Goal: Task Accomplishment & Management: Use online tool/utility

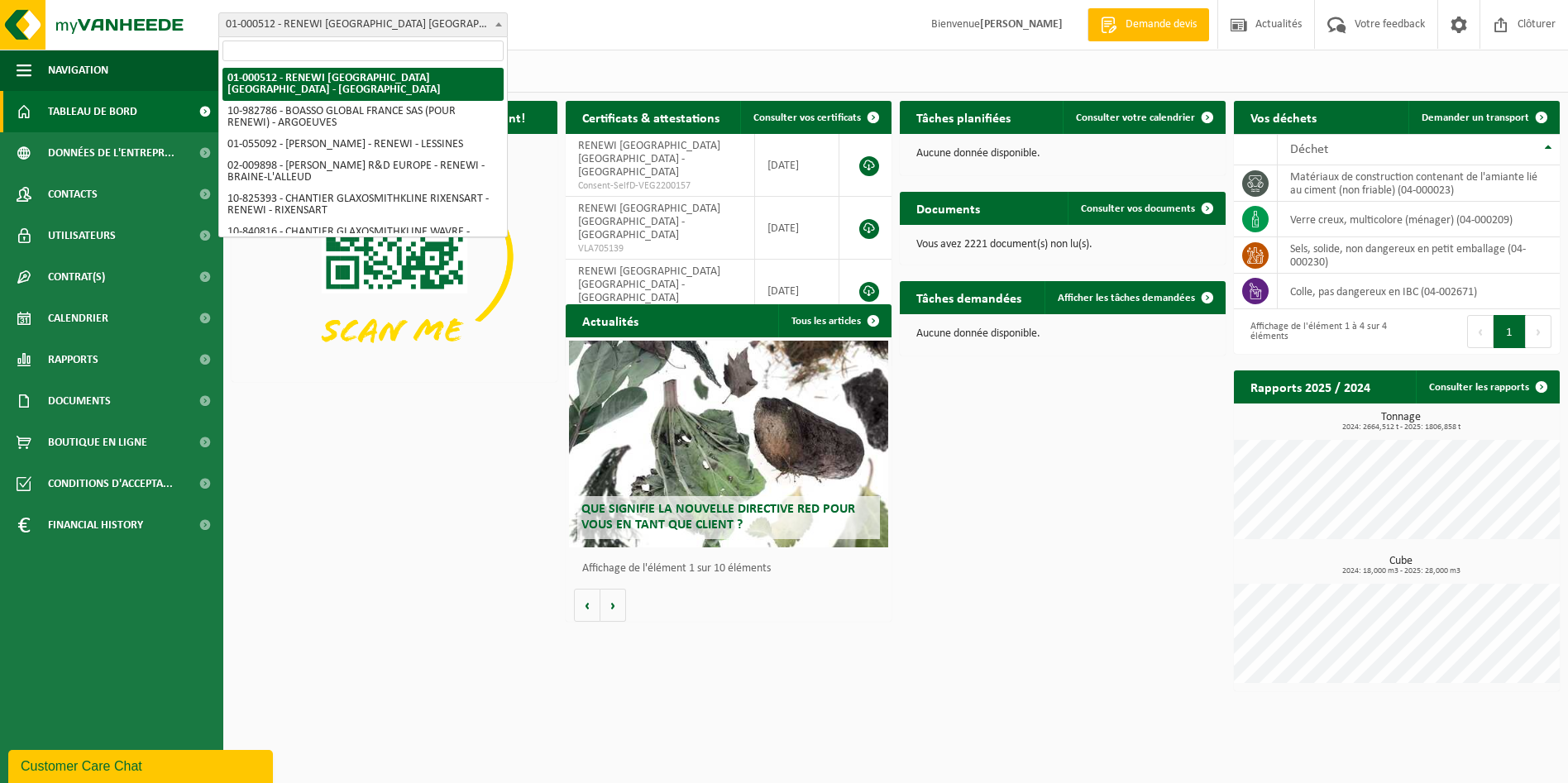
click at [404, 29] on span "01-000512 - RENEWI [GEOGRAPHIC_DATA] [GEOGRAPHIC_DATA] - [GEOGRAPHIC_DATA]" at bounding box center [362, 25] width 288 height 23
click at [398, 50] on input "search" at bounding box center [363, 50] width 281 height 20
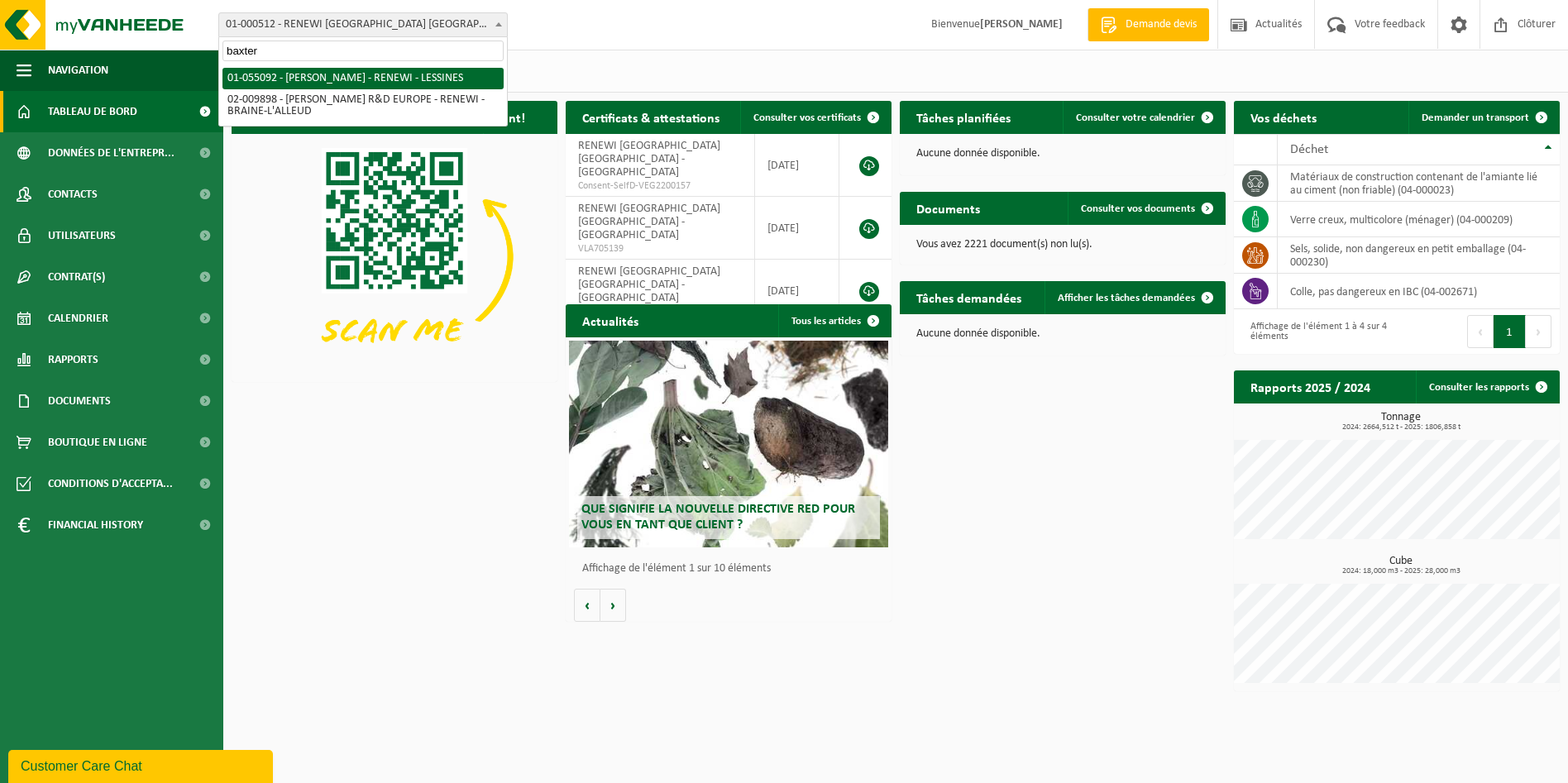
type input "baxter"
select select "8857"
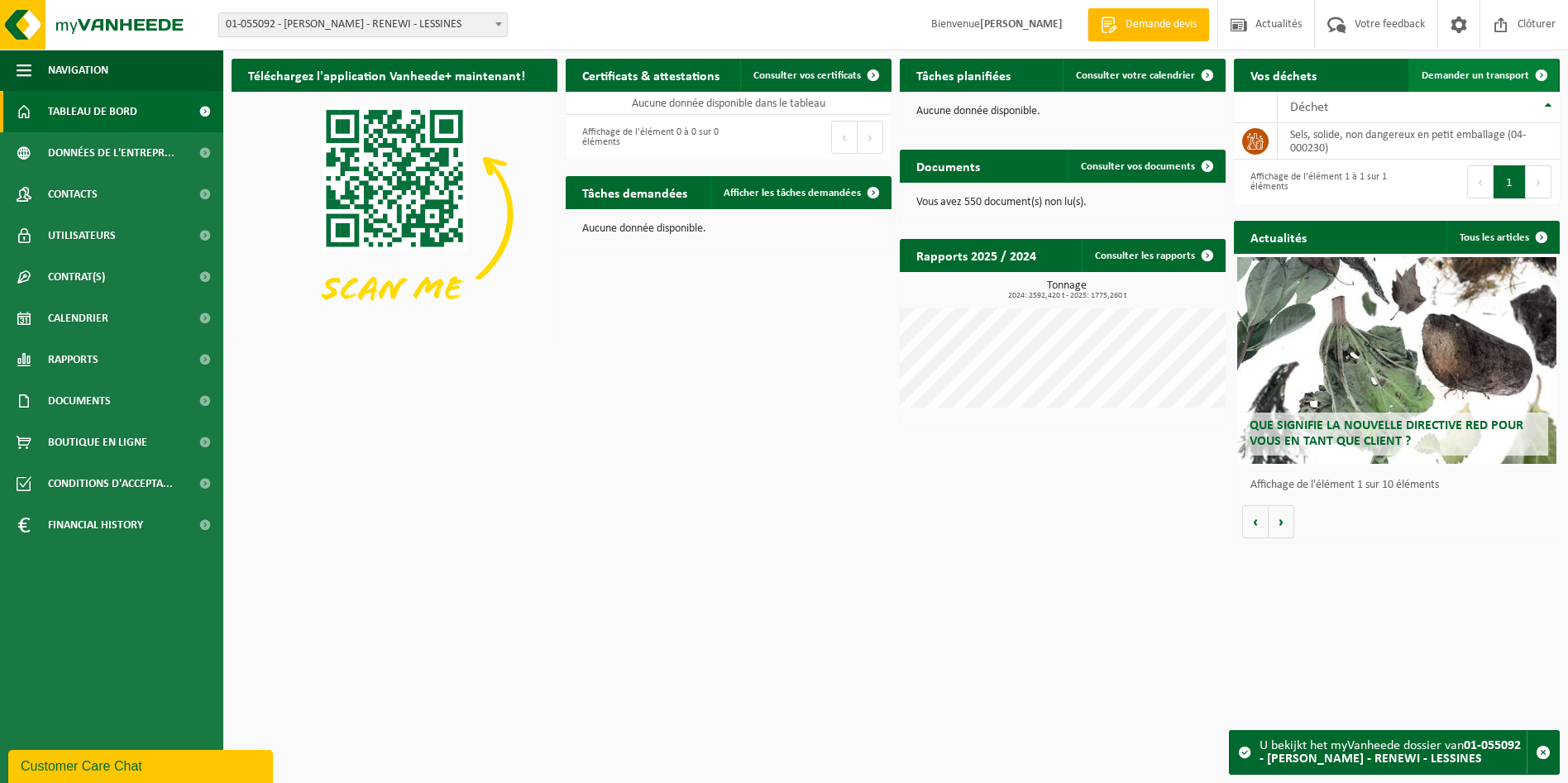
click at [1475, 63] on link "Demander un transport" at bounding box center [1482, 75] width 149 height 33
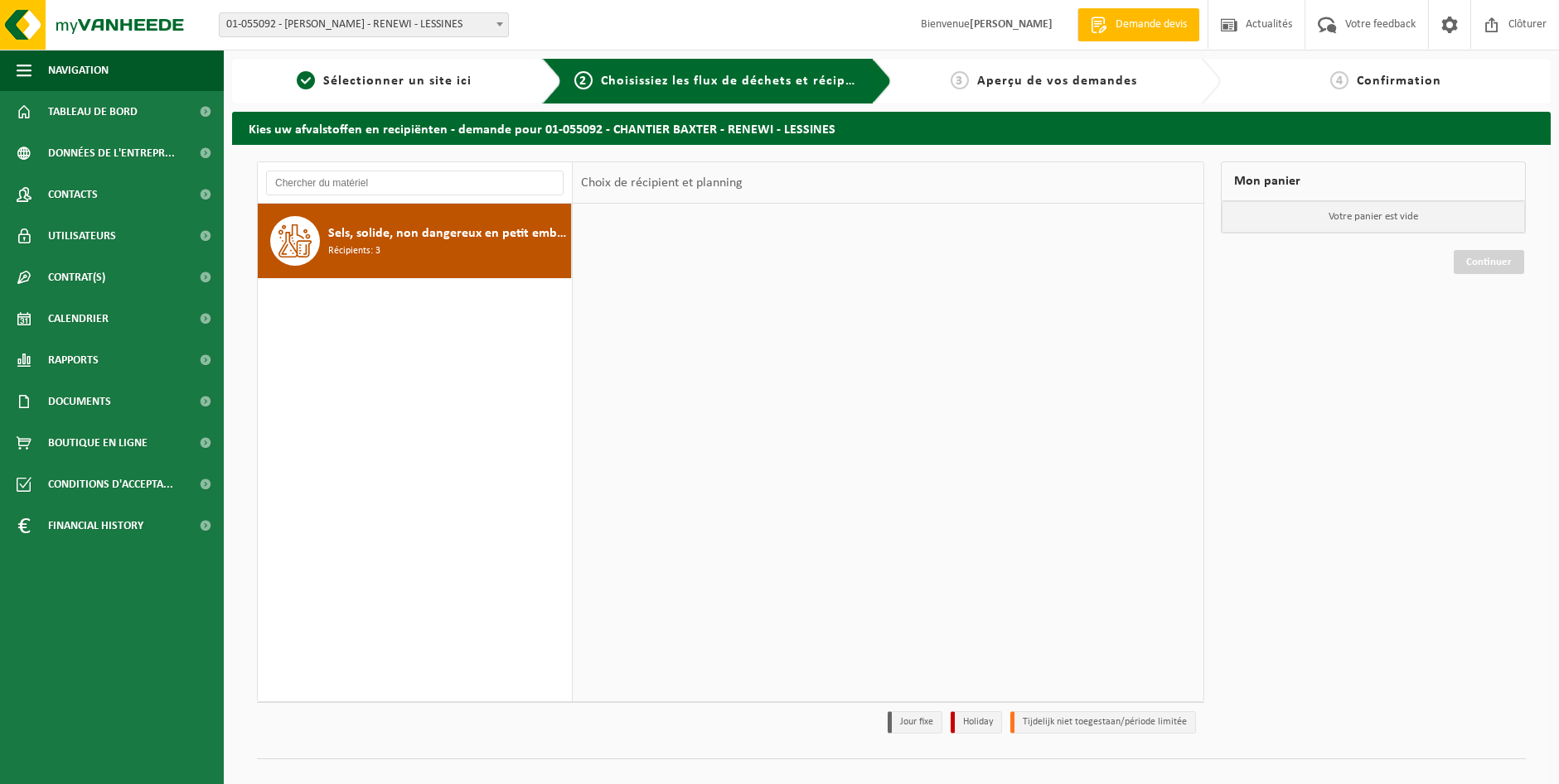
click at [450, 233] on span "Sels, solide, non dangereux en petit emballage" at bounding box center [447, 234] width 239 height 20
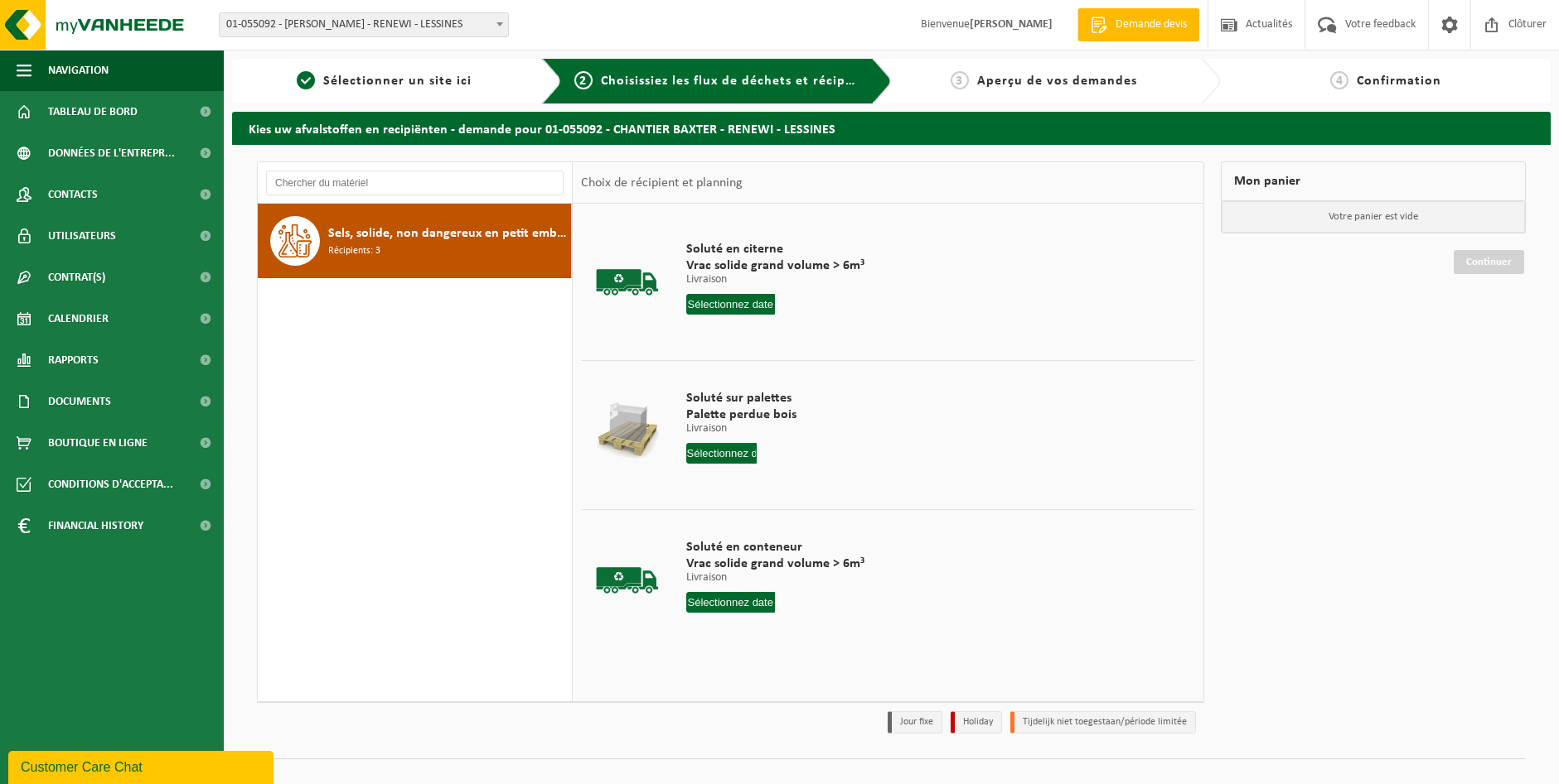
click at [731, 600] on input "text" at bounding box center [730, 602] width 90 height 20
click at [809, 724] on div "10" at bounding box center [817, 722] width 29 height 26
type input "à partir de 2025-10-10"
type input "2"
click at [772, 630] on input "2" at bounding box center [736, 632] width 101 height 21
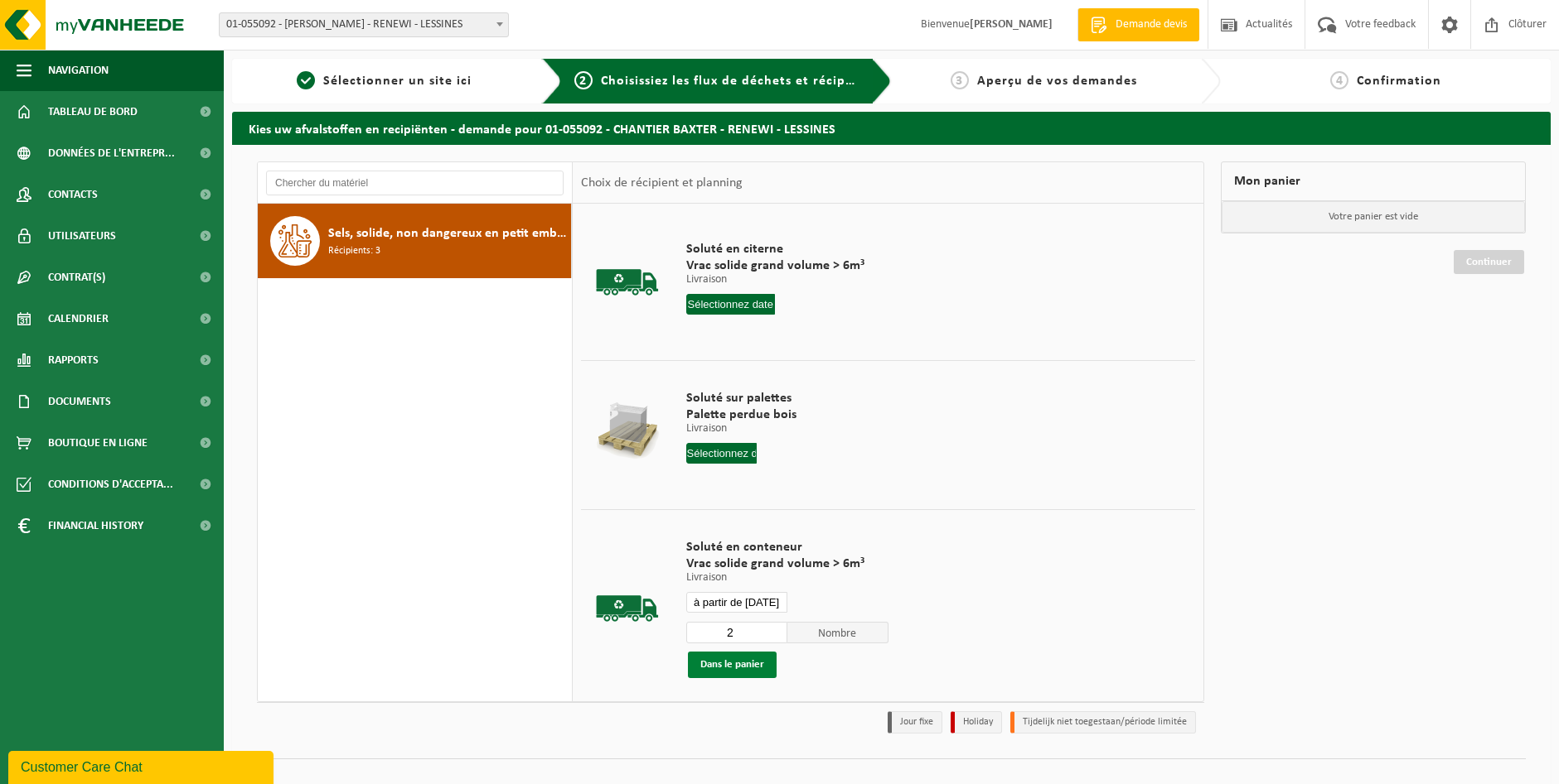
click at [732, 663] on button "Dans le panier" at bounding box center [732, 664] width 89 height 26
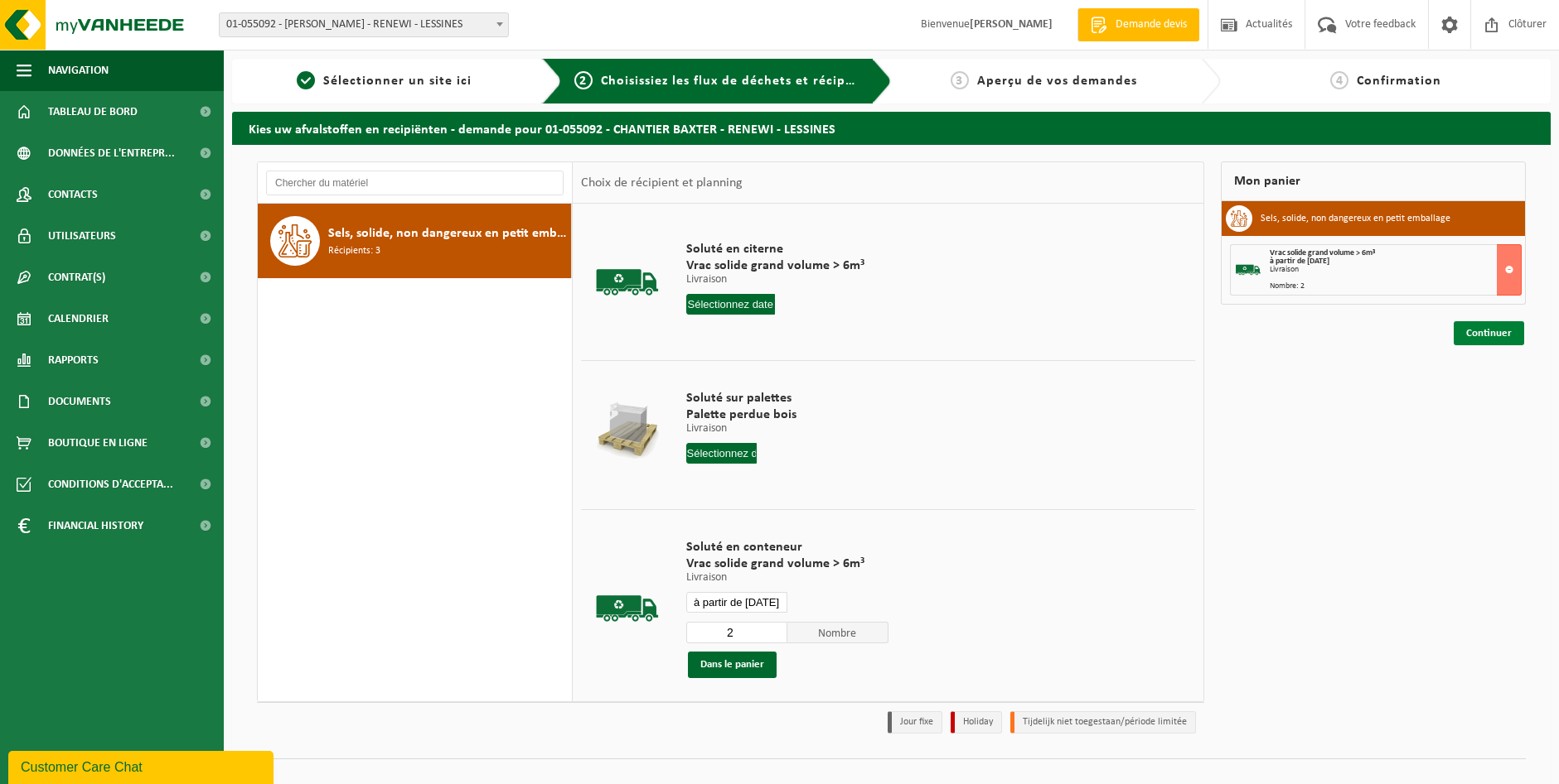
click at [1484, 335] on link "Continuer" at bounding box center [1488, 333] width 71 height 24
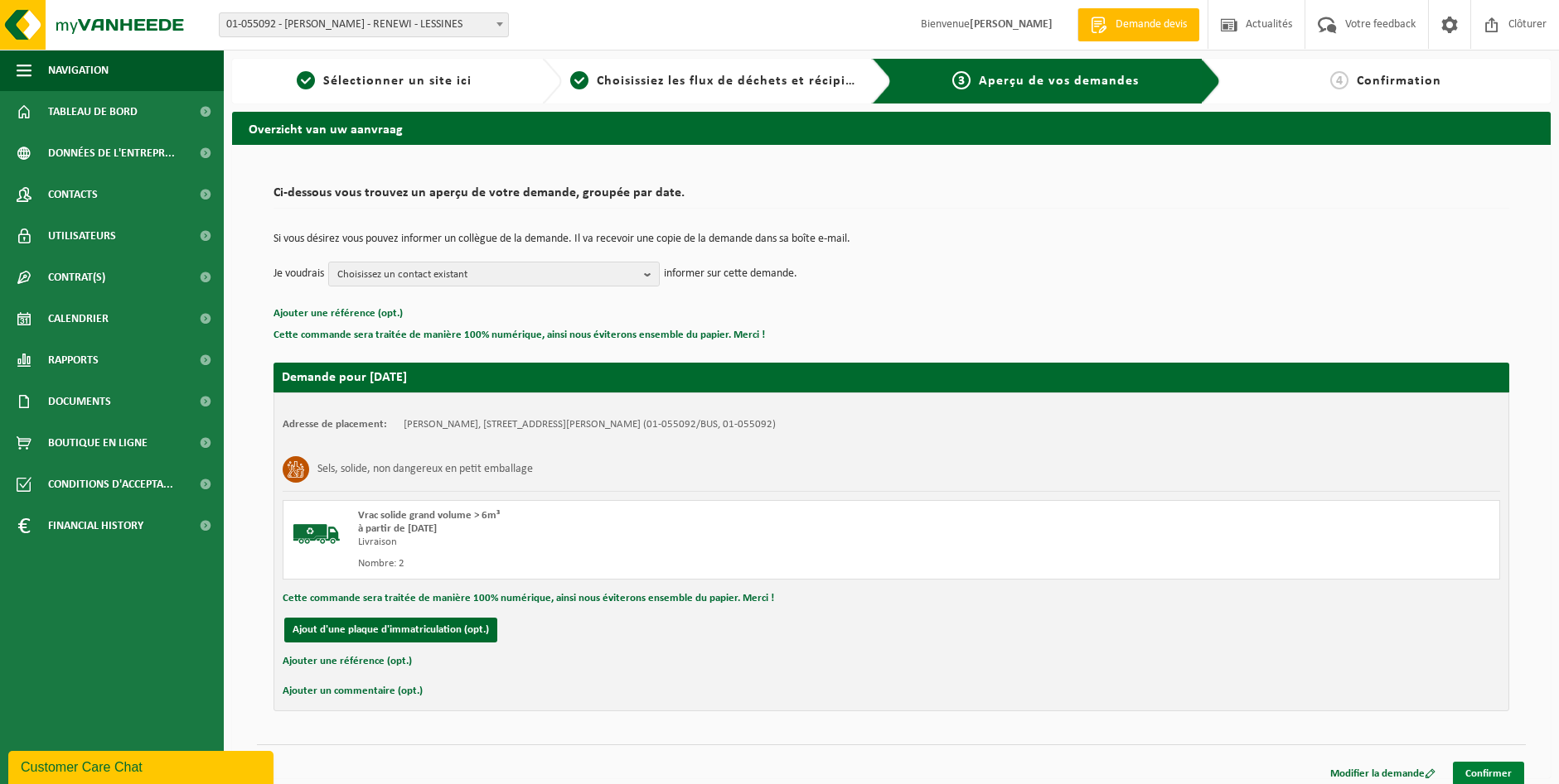
click at [1505, 772] on link "Confirmer" at bounding box center [1488, 773] width 71 height 24
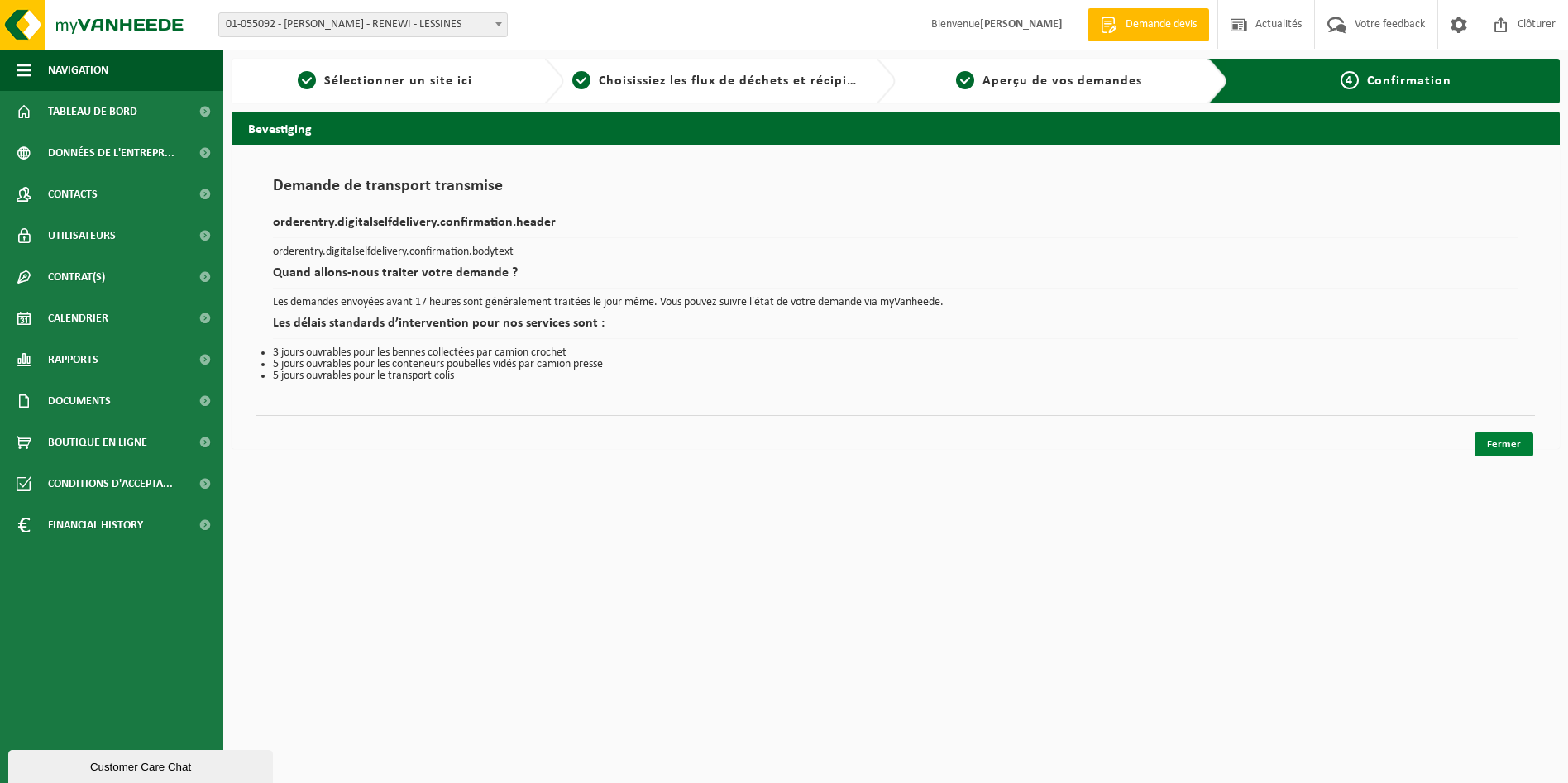
click at [1503, 452] on link "Fermer" at bounding box center [1503, 445] width 59 height 24
